Goal: Task Accomplishment & Management: Manage account settings

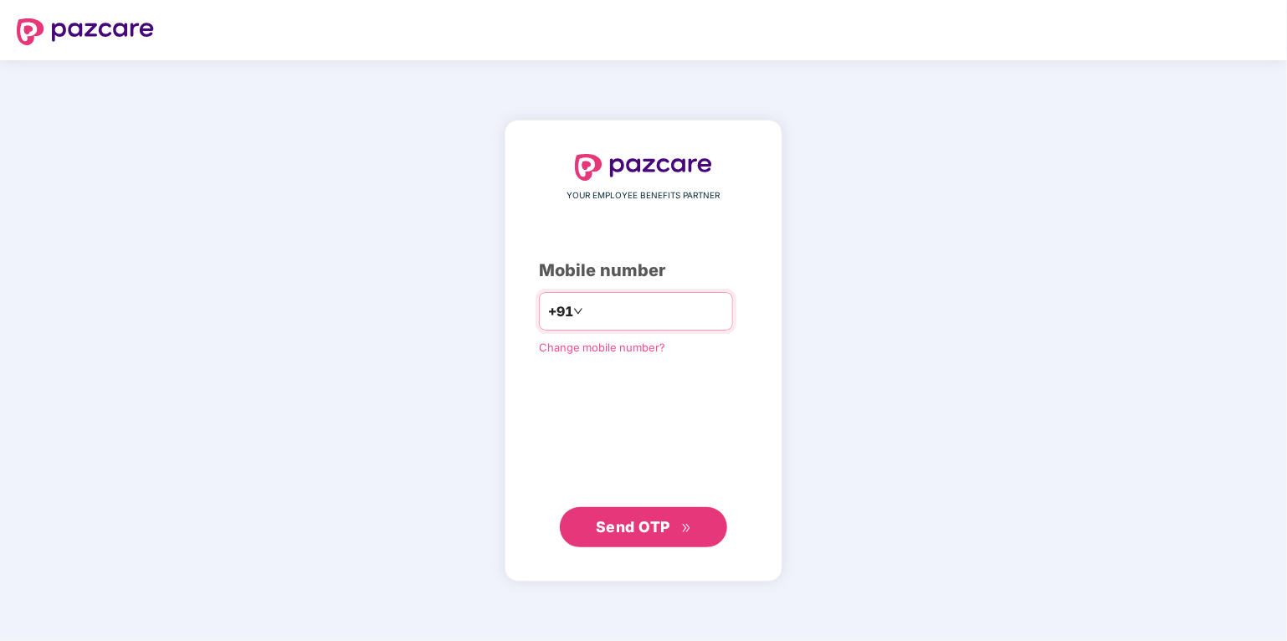
click at [593, 309] on input "number" at bounding box center [654, 311] width 137 height 27
type input "**********"
click at [617, 526] on span "Send OTP" at bounding box center [633, 526] width 74 height 18
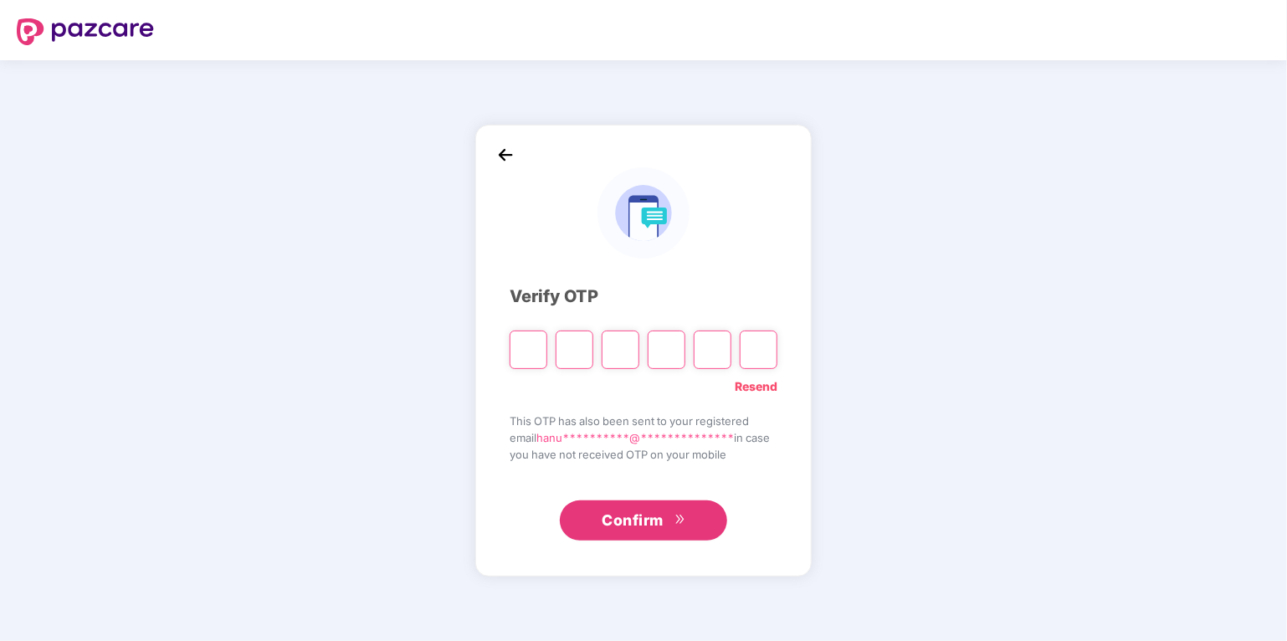
type input "*"
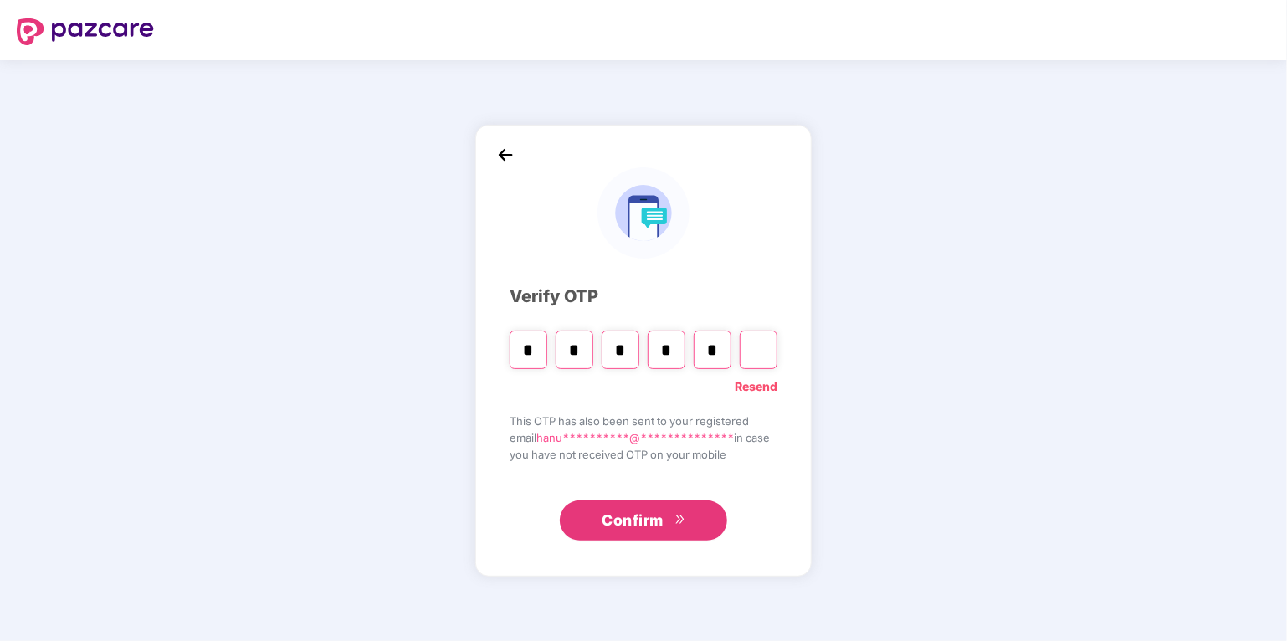
type input "*"
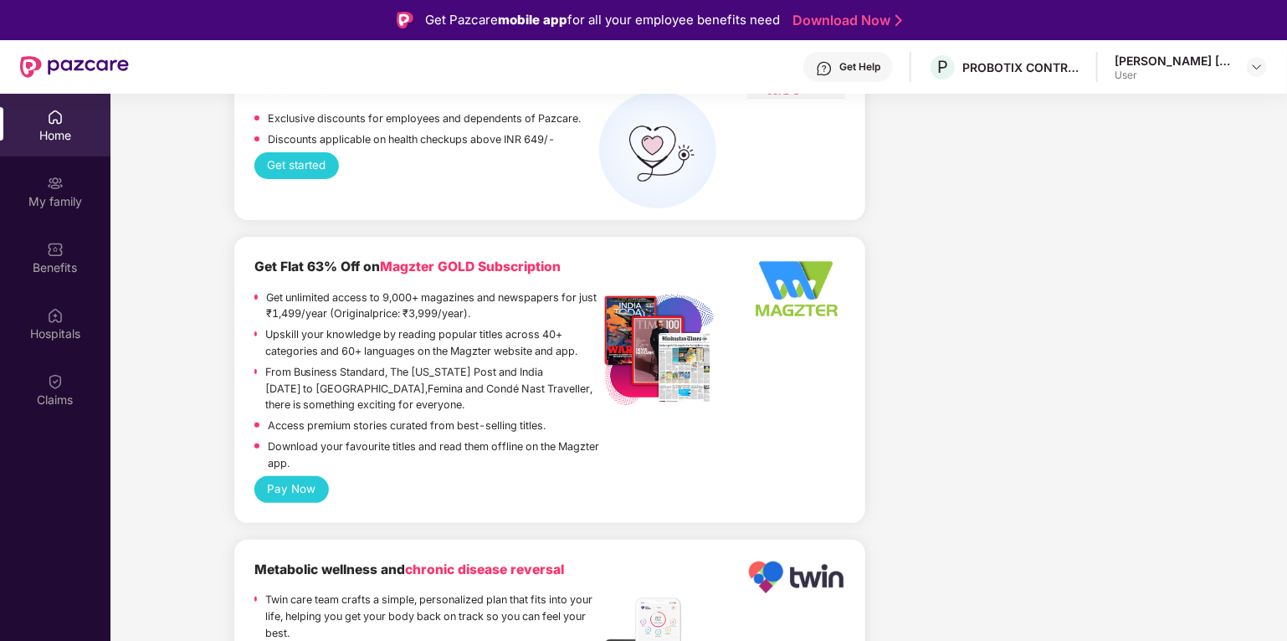
scroll to position [3318, 0]
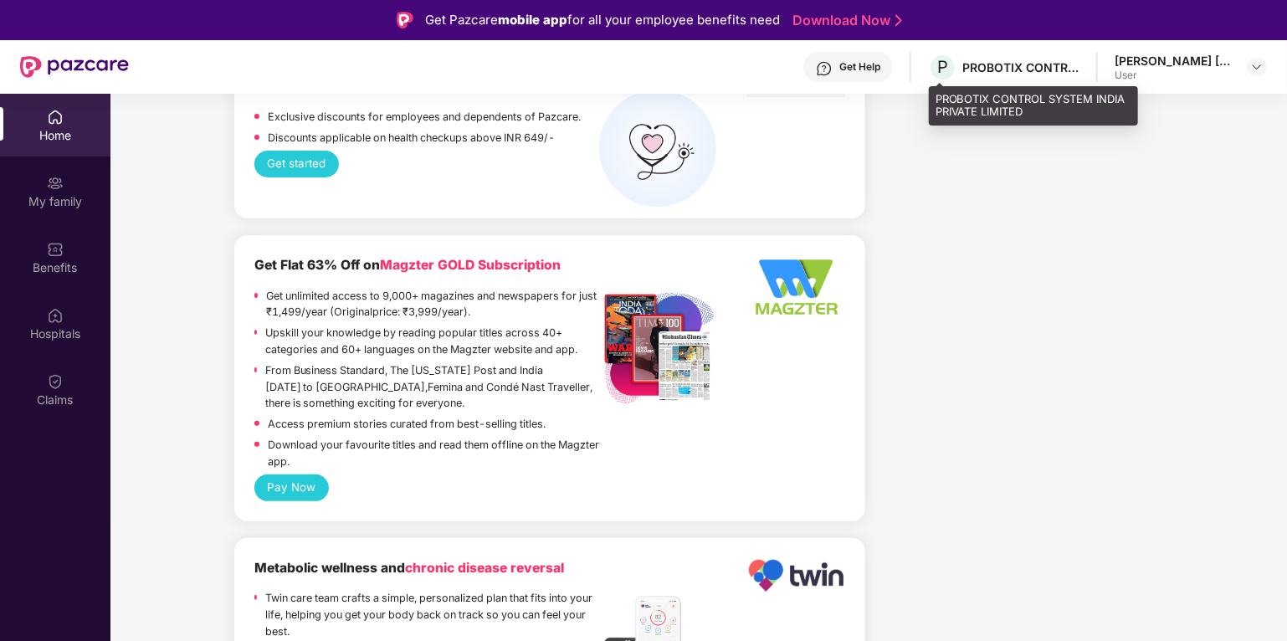
click at [1006, 74] on div "P PROBOTIX CONTROL SYSTEM INDIA PRIVATE LIMITED" at bounding box center [1003, 67] width 151 height 29
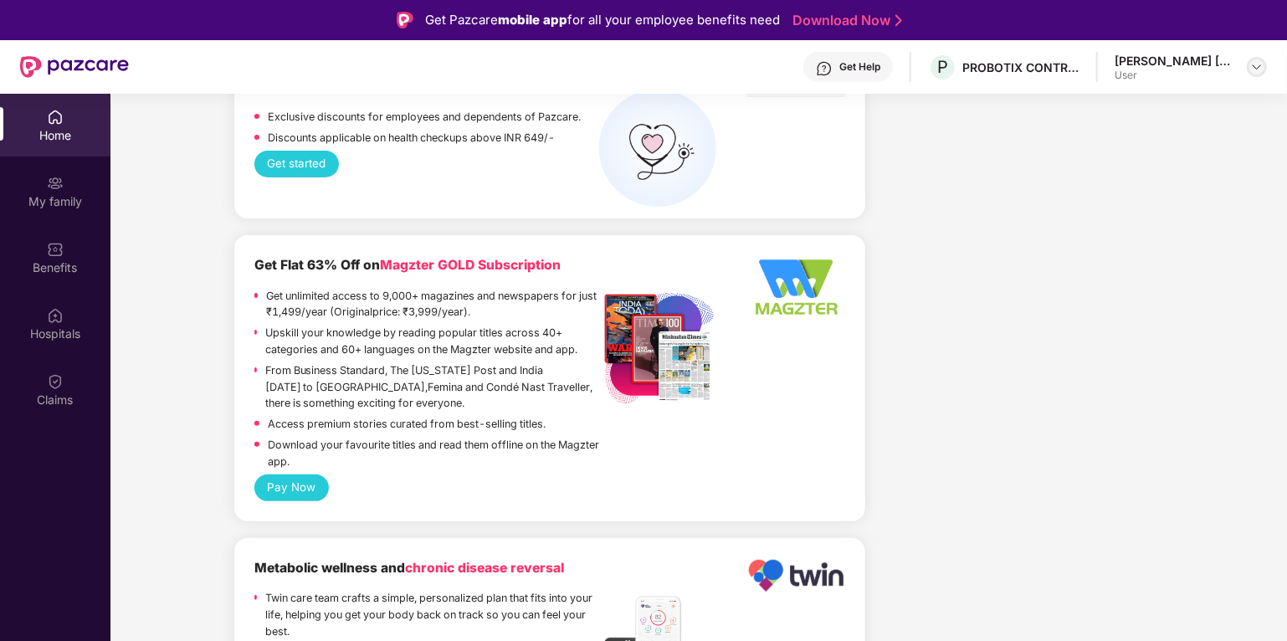
click at [1258, 68] on img at bounding box center [1256, 66] width 13 height 13
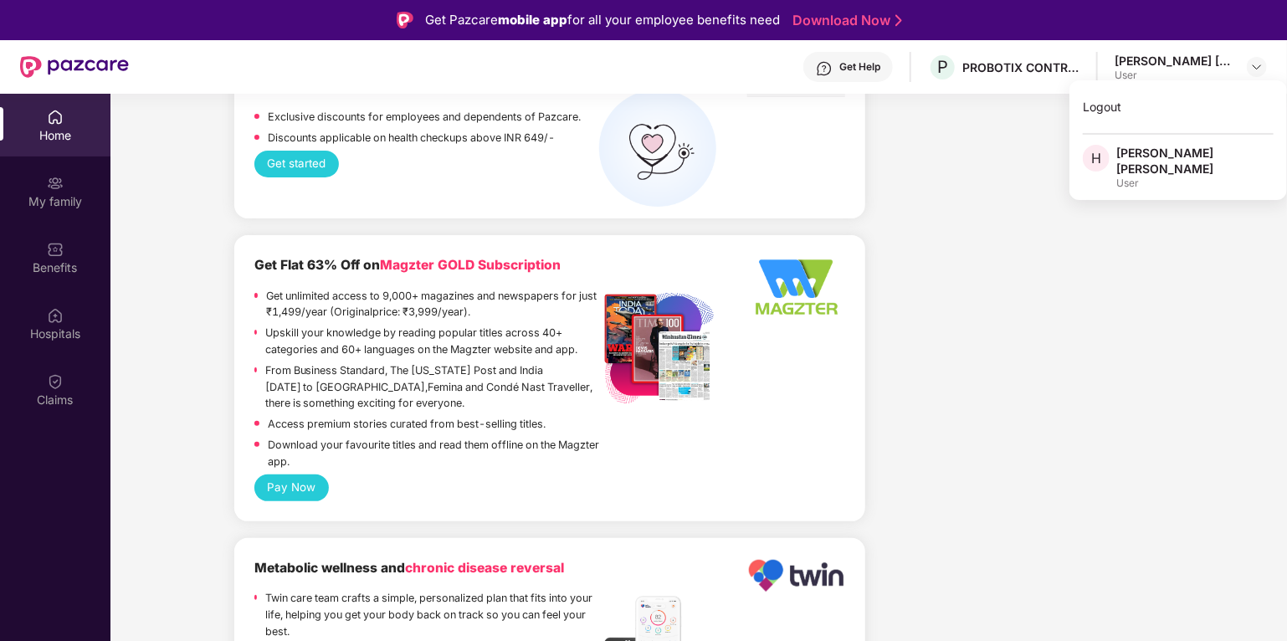
click at [1187, 155] on div "[PERSON_NAME] [PERSON_NAME]" at bounding box center [1194, 161] width 157 height 32
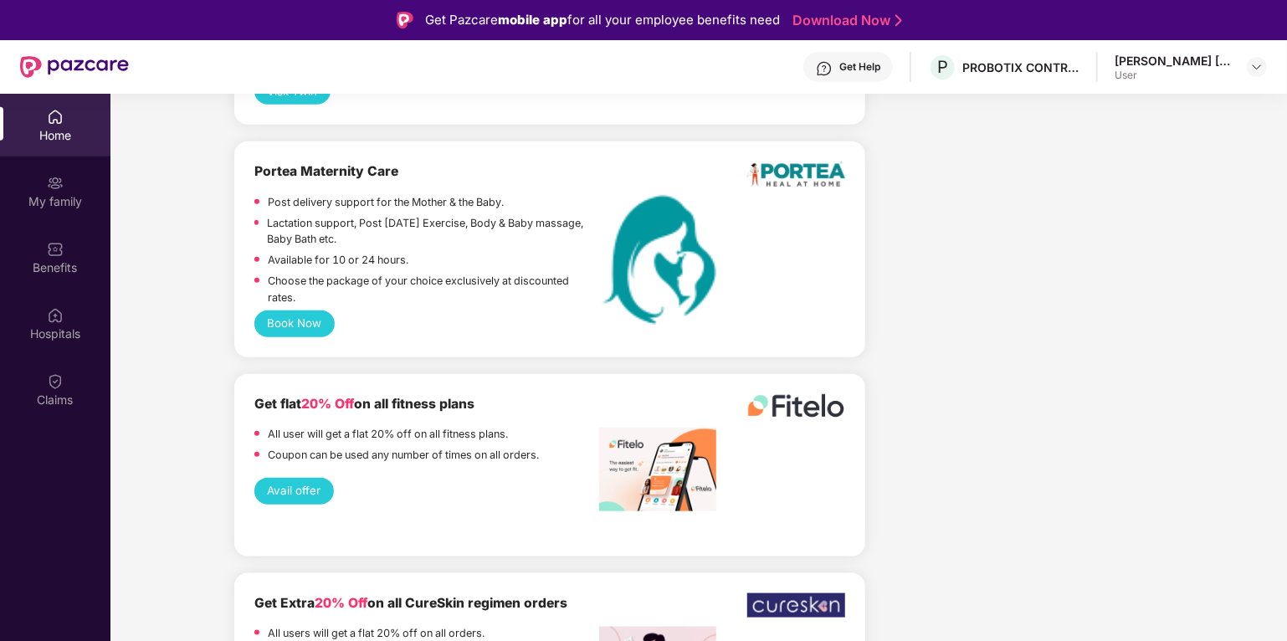
scroll to position [4009, 0]
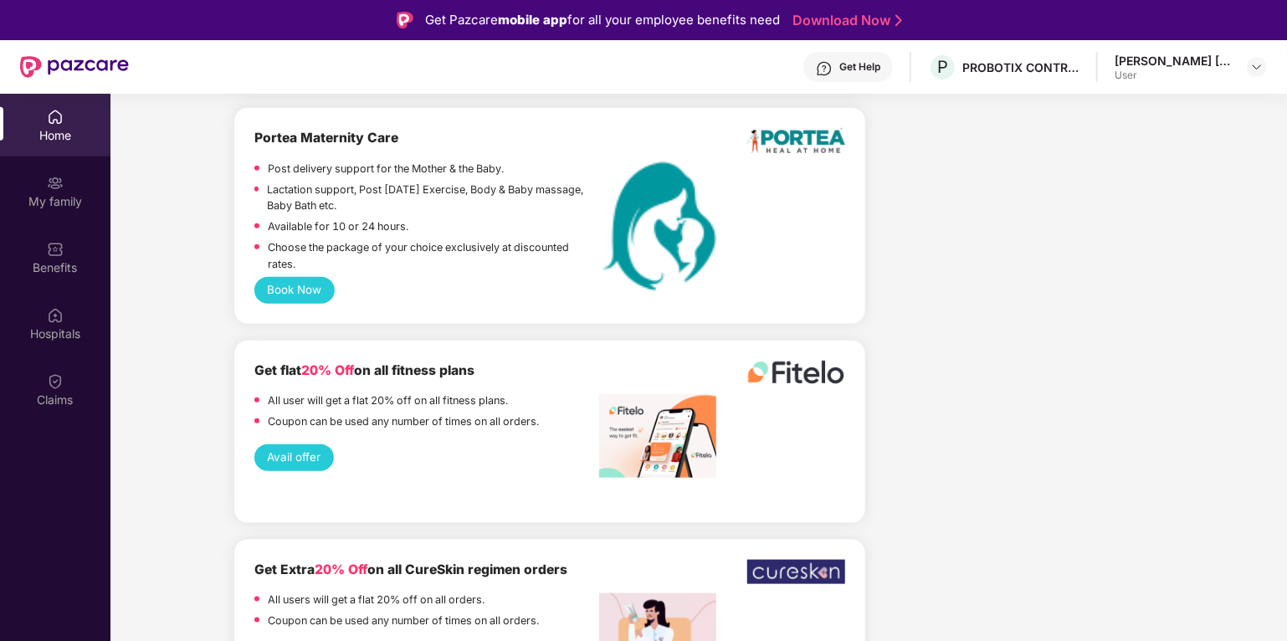
click at [58, 121] on img at bounding box center [55, 117] width 17 height 17
click at [53, 190] on img at bounding box center [55, 183] width 17 height 17
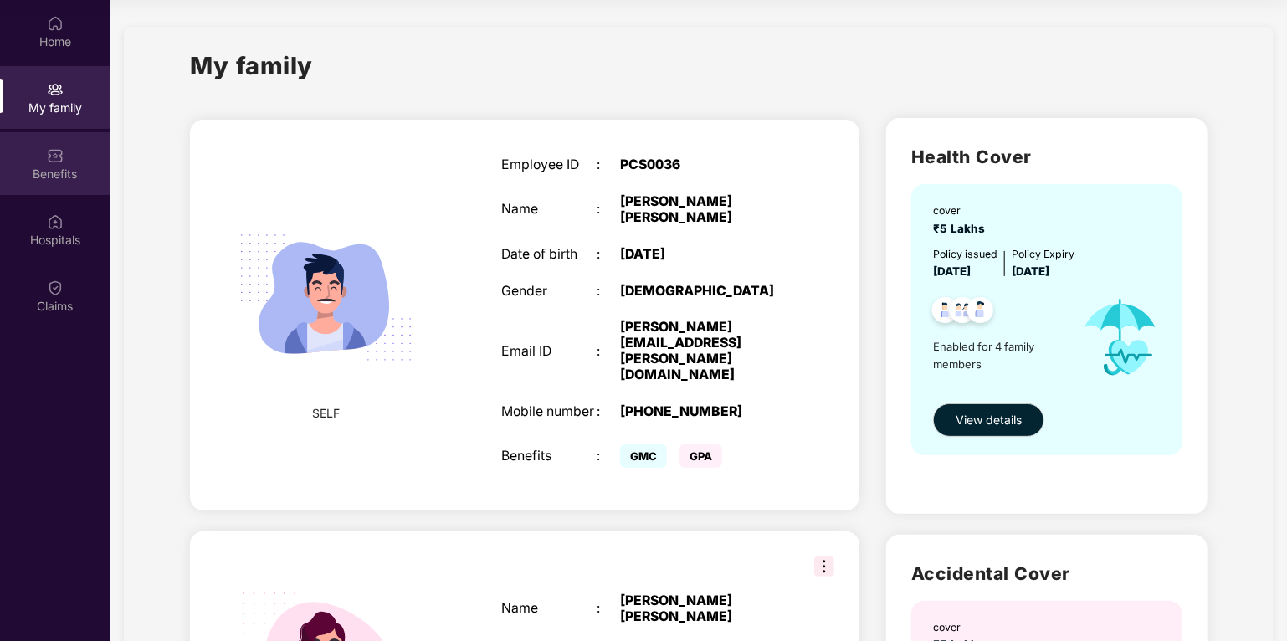
click at [57, 168] on div "Benefits" at bounding box center [55, 174] width 110 height 17
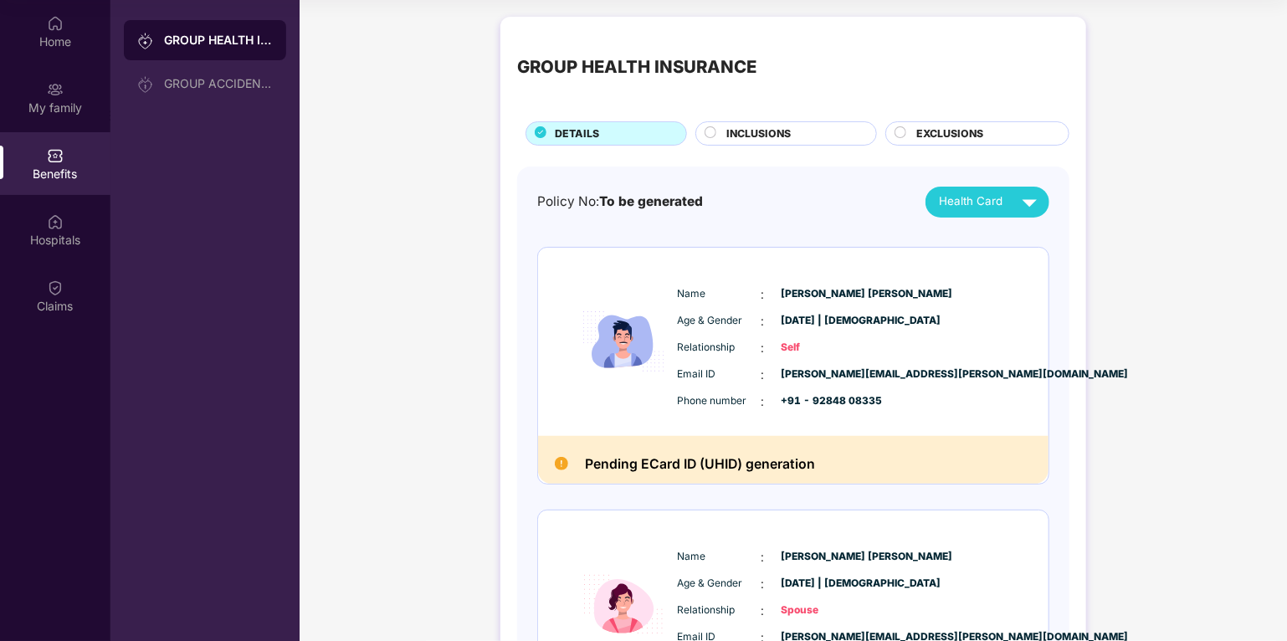
click at [709, 132] on circle at bounding box center [710, 132] width 11 height 11
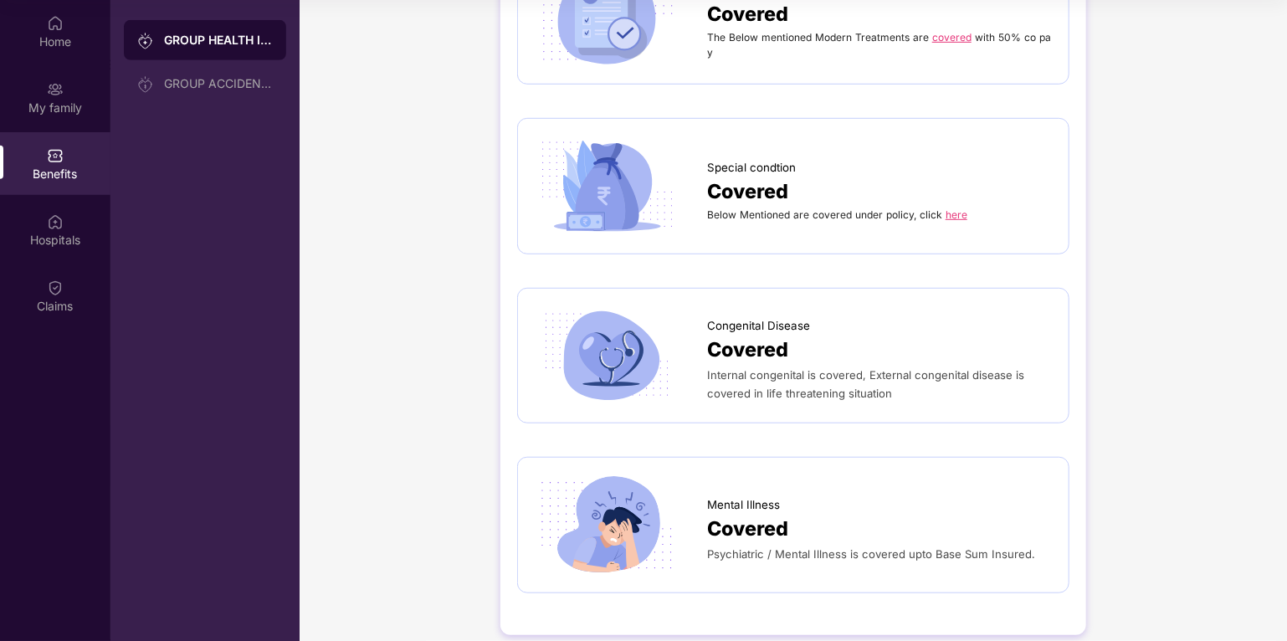
scroll to position [3645, 0]
click at [233, 82] on div "GROUP ACCIDENTAL INSURANCE" at bounding box center [218, 83] width 109 height 13
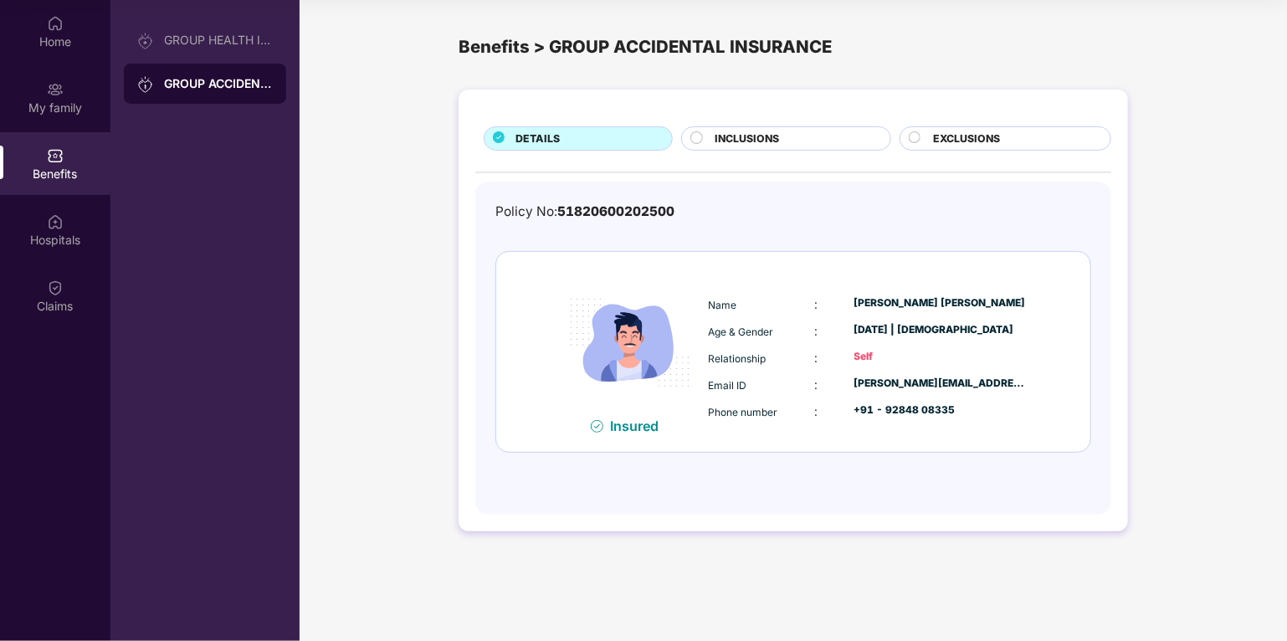
click at [706, 141] on div "INCLUSIONS" at bounding box center [793, 140] width 175 height 18
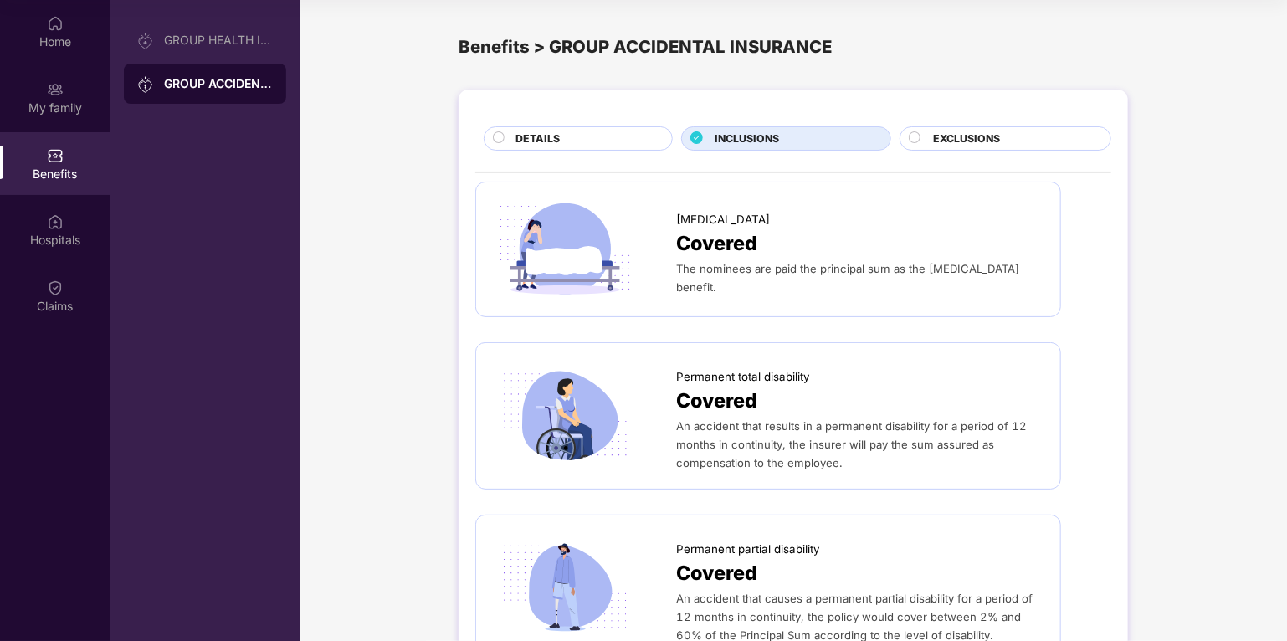
click at [914, 140] on circle at bounding box center [914, 137] width 11 height 11
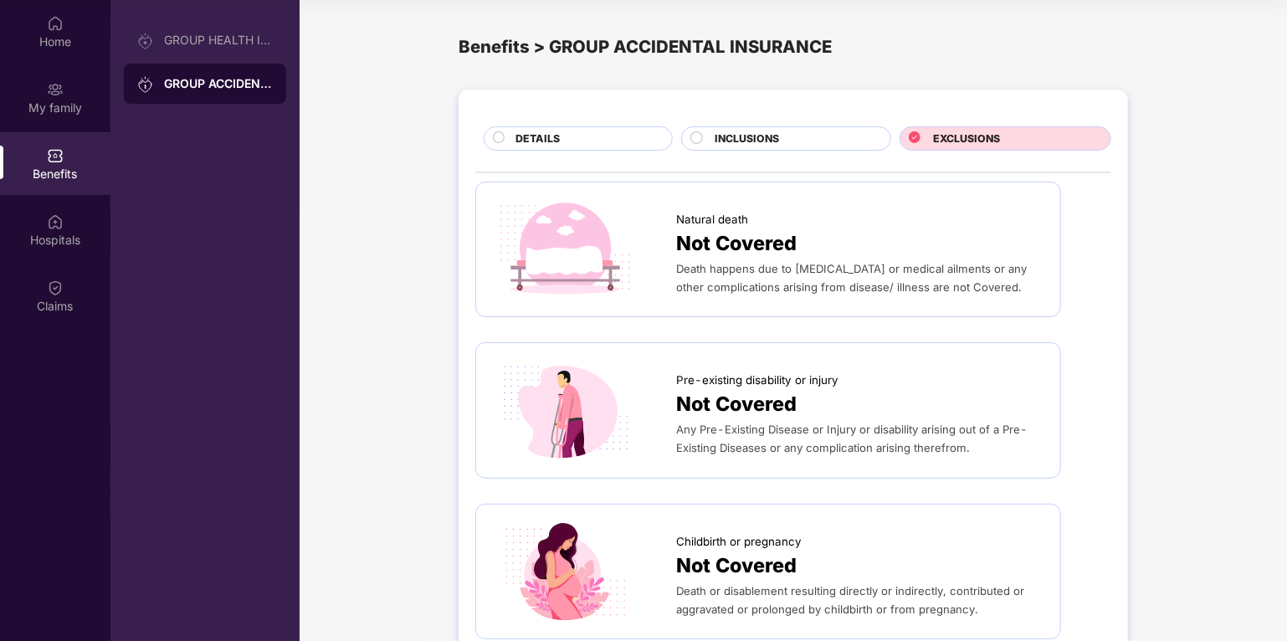
click at [520, 138] on span "DETAILS" at bounding box center [537, 139] width 44 height 16
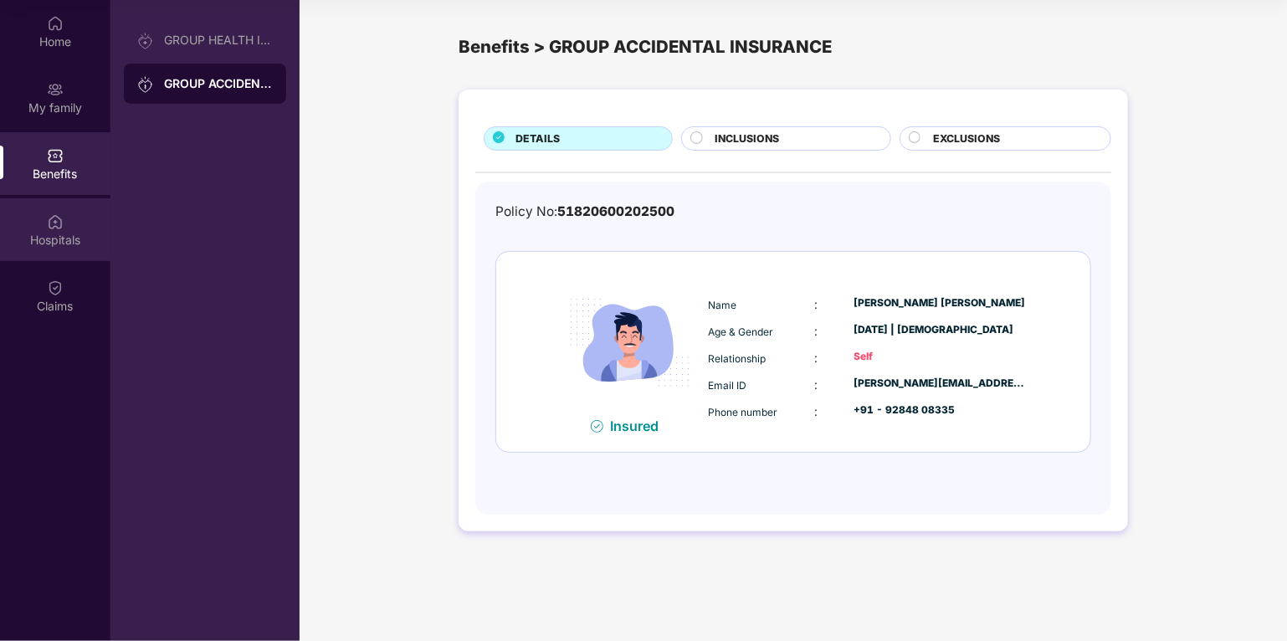
click at [54, 238] on div "Hospitals" at bounding box center [55, 240] width 110 height 17
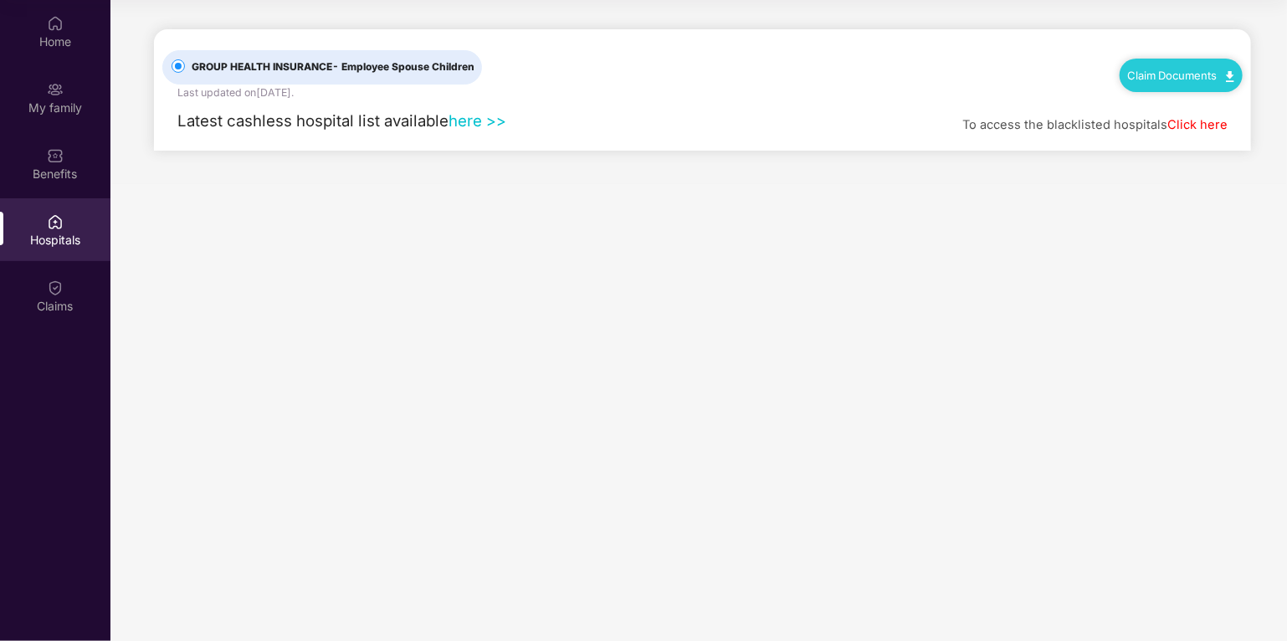
click at [480, 121] on link "here >>" at bounding box center [477, 120] width 58 height 18
click at [62, 301] on div "Claims" at bounding box center [55, 306] width 110 height 17
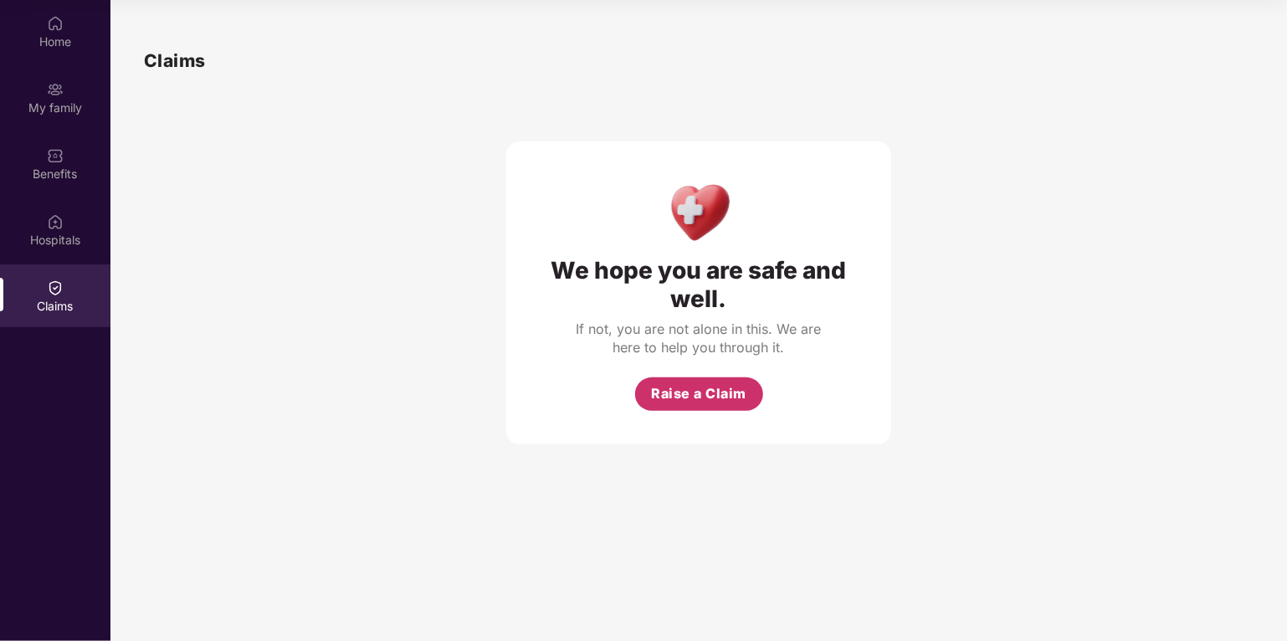
click at [693, 400] on span "Raise a Claim" at bounding box center [698, 393] width 95 height 21
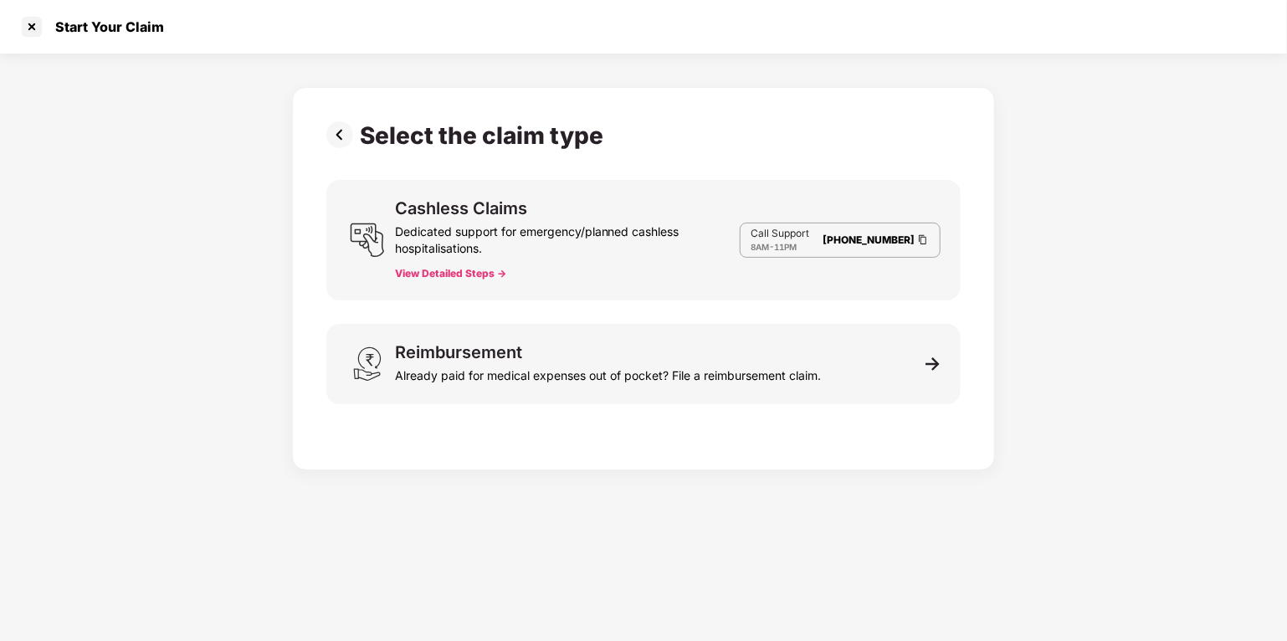
scroll to position [40, 0]
click at [468, 273] on button "View Detailed Steps ->" at bounding box center [450, 273] width 111 height 13
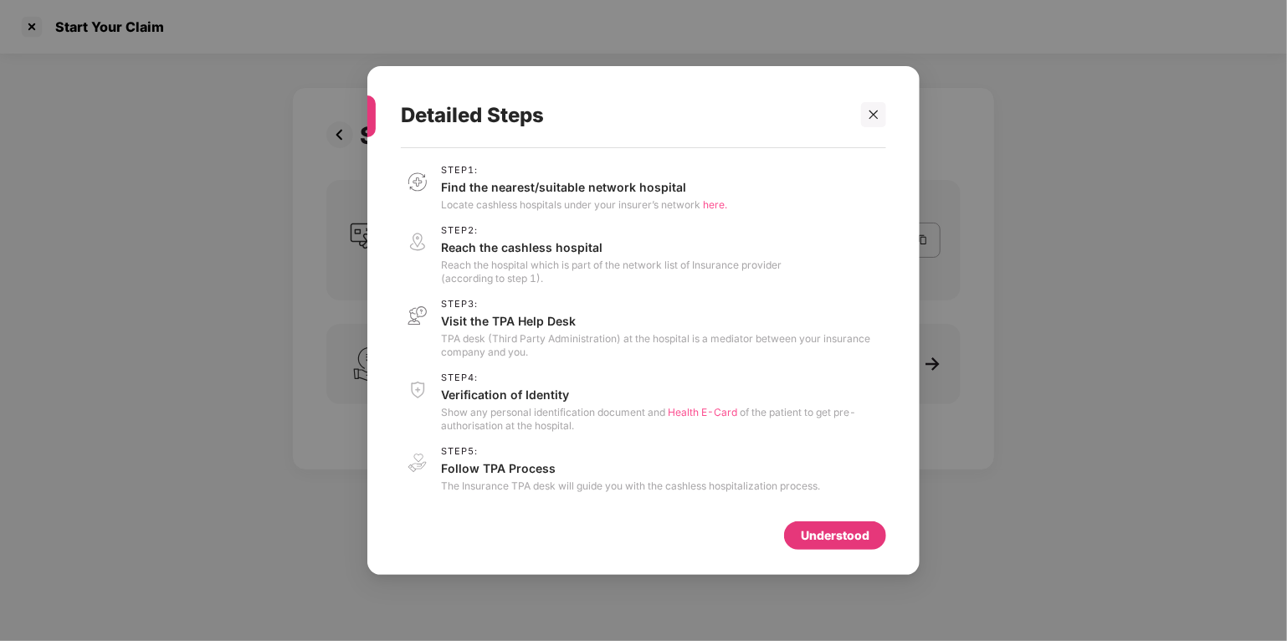
click at [710, 204] on span "here." at bounding box center [715, 204] width 24 height 13
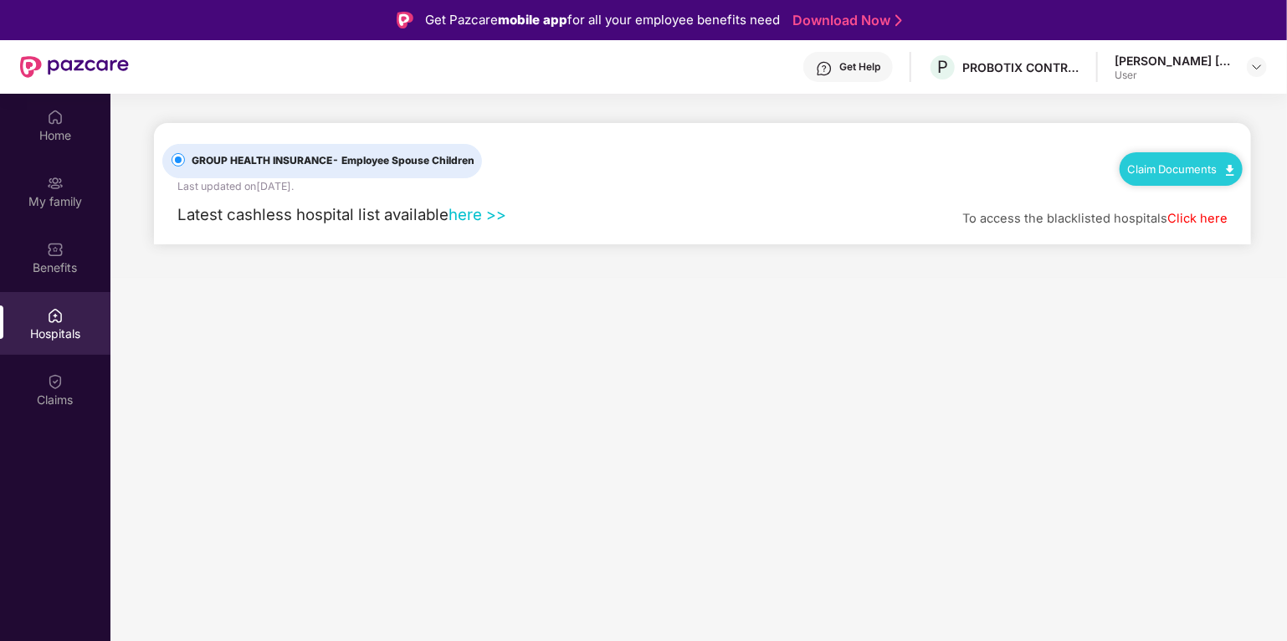
click at [1226, 165] on img at bounding box center [1230, 170] width 8 height 11
click at [1191, 201] on link "Claim Form" at bounding box center [1188, 199] width 109 height 36
click at [1160, 172] on link "Claim Documents" at bounding box center [1181, 168] width 106 height 13
click at [1168, 233] on link "Claim Process" at bounding box center [1188, 232] width 109 height 36
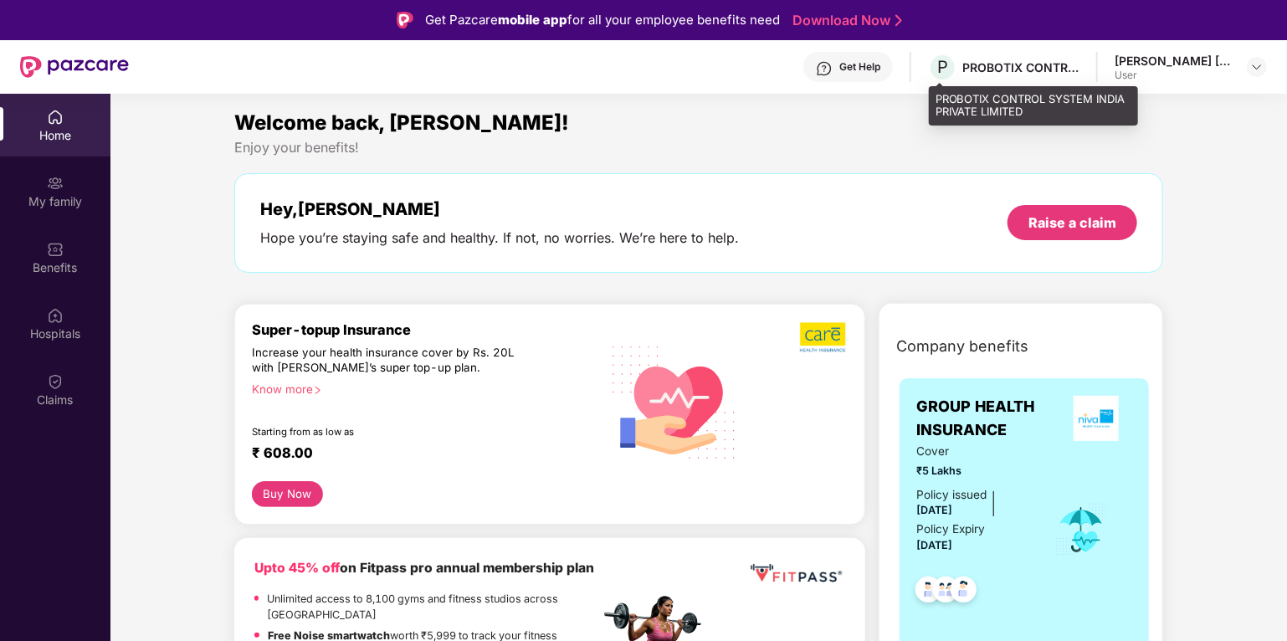
click at [1002, 66] on div "PROBOTIX CONTROL SYSTEM INDIA PRIVATE LIMITED" at bounding box center [1020, 67] width 117 height 16
click at [1077, 74] on div "PROBOTIX CONTROL SYSTEM INDIA PRIVATE LIMITED" at bounding box center [1020, 67] width 117 height 16
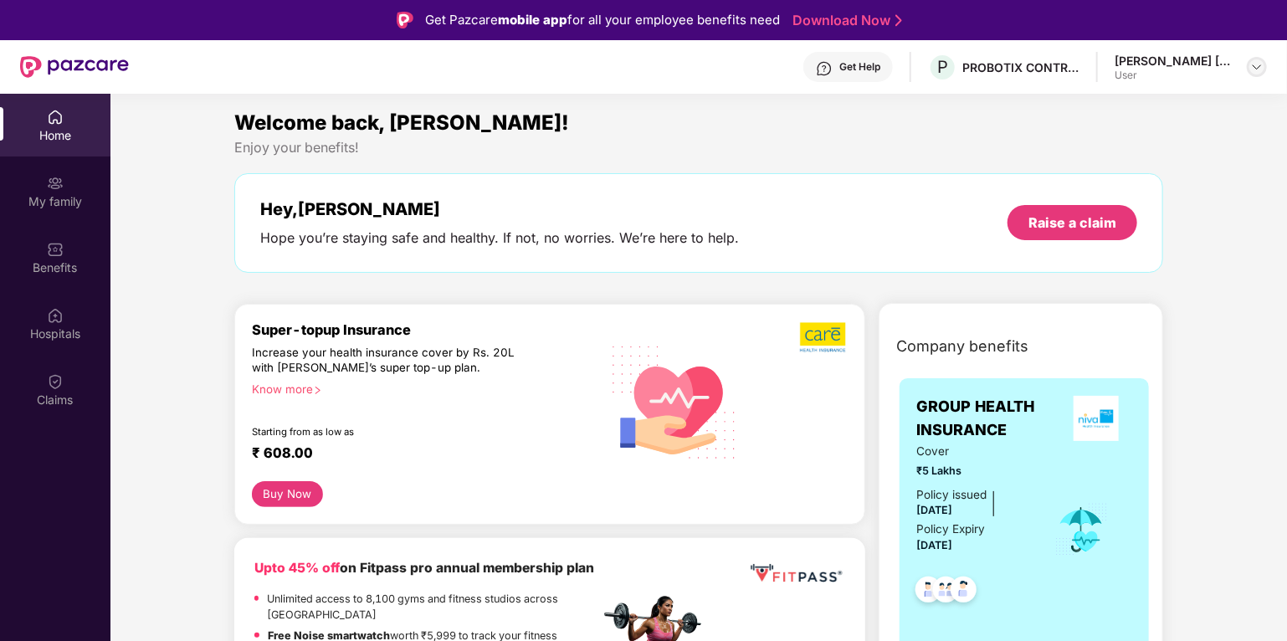
click at [1257, 69] on img at bounding box center [1256, 66] width 13 height 13
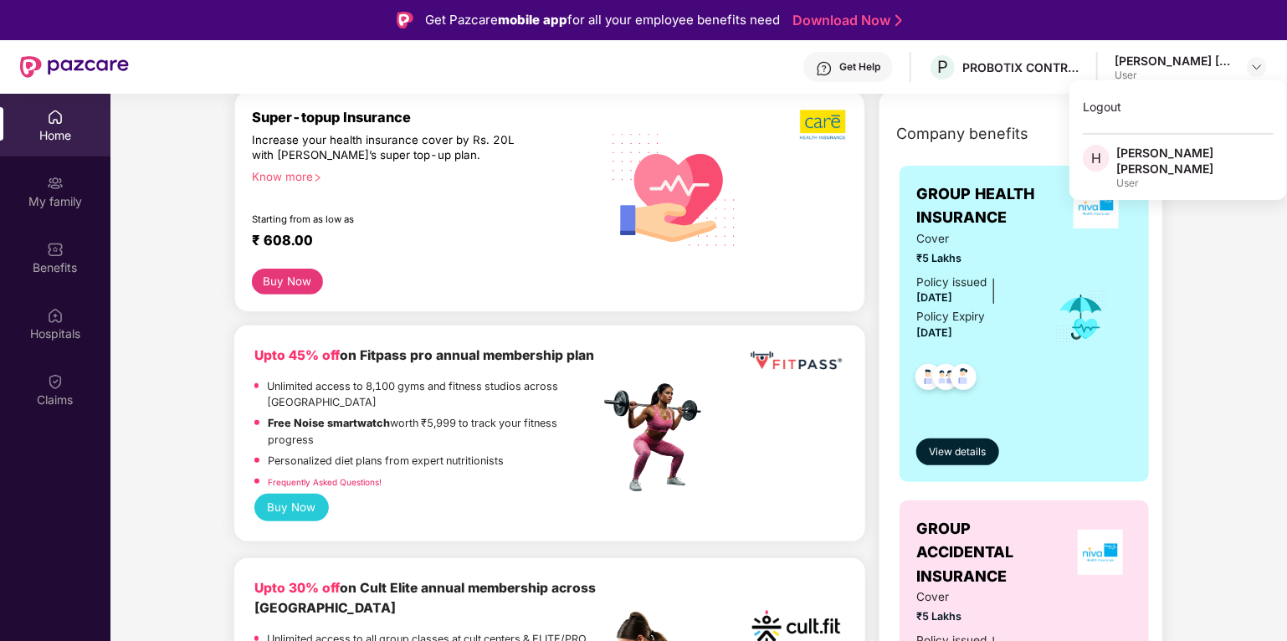
scroll to position [216, 0]
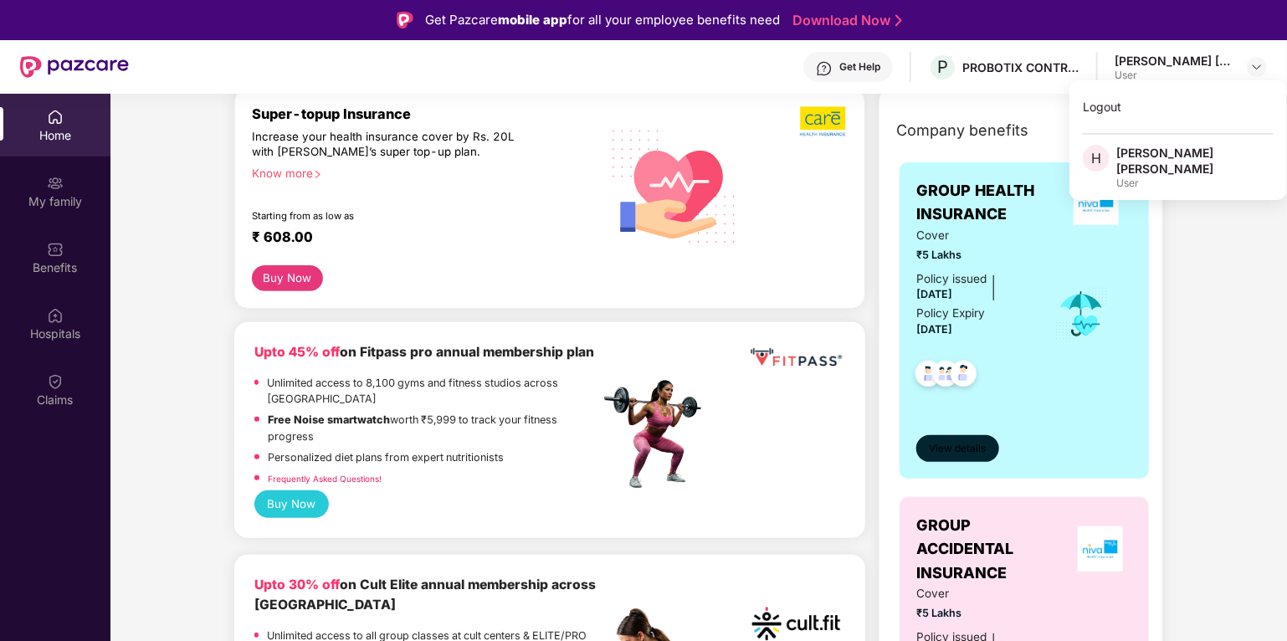
click at [936, 448] on span "View details" at bounding box center [957, 449] width 57 height 16
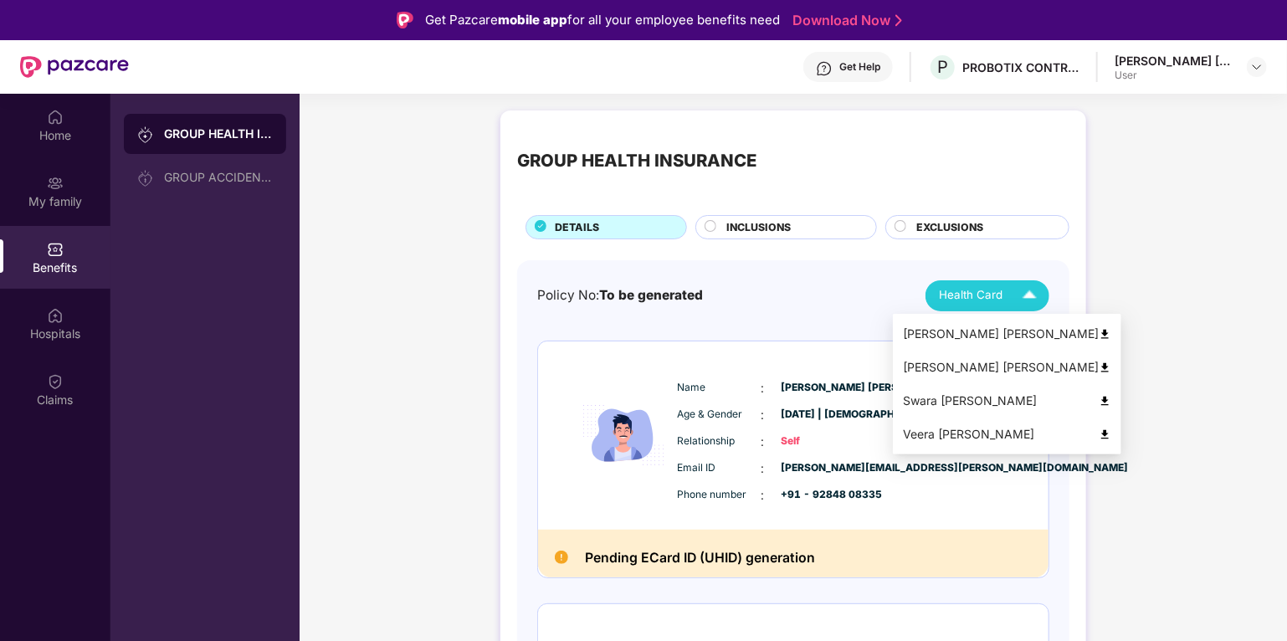
click at [1024, 295] on img at bounding box center [1029, 295] width 29 height 29
click at [1029, 299] on img at bounding box center [1029, 295] width 29 height 29
click at [1026, 295] on img at bounding box center [1029, 295] width 29 height 29
click at [1026, 299] on img at bounding box center [1029, 295] width 29 height 29
click at [1031, 285] on img at bounding box center [1029, 295] width 29 height 29
